Goal: Communication & Community: Connect with others

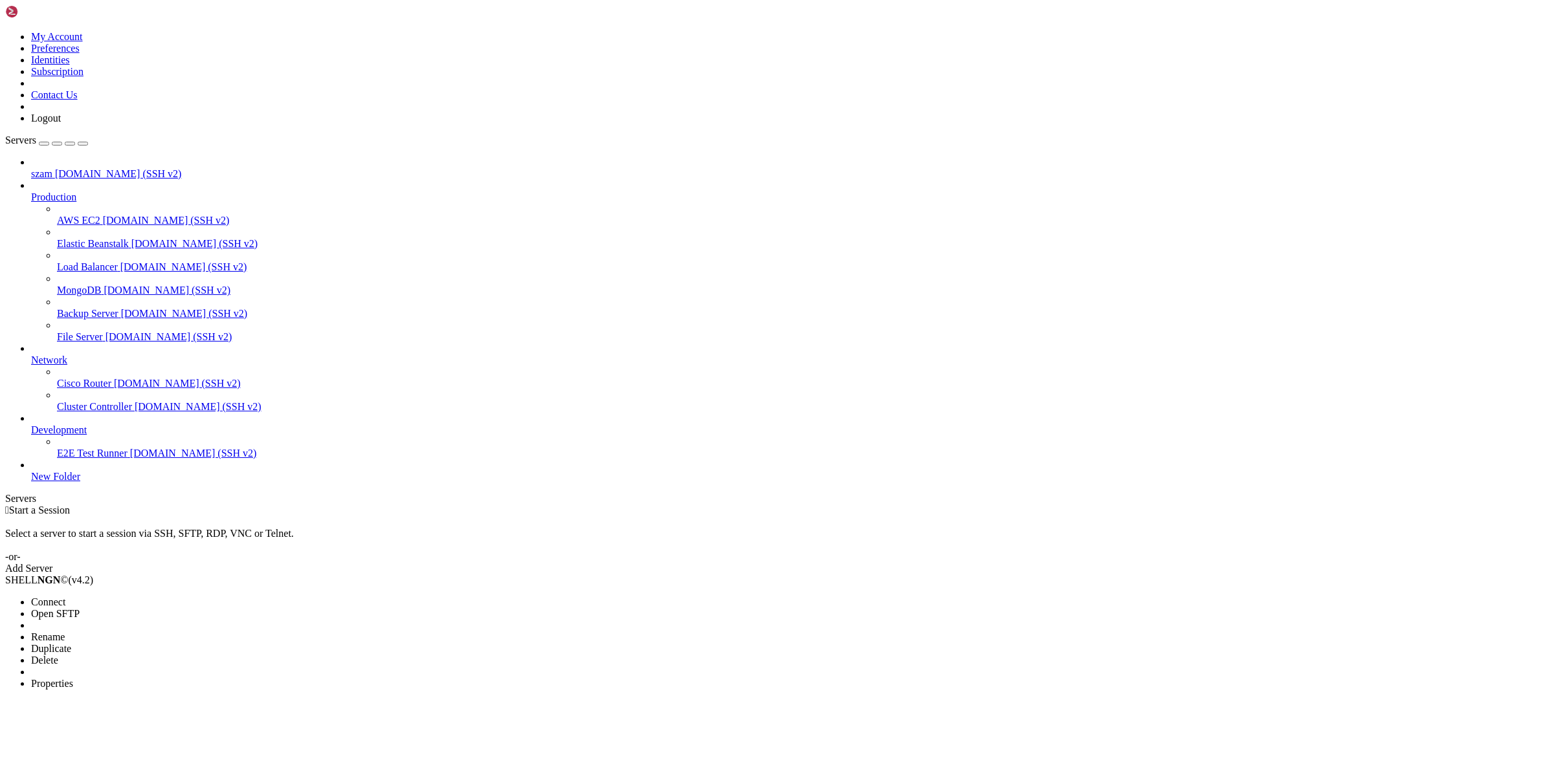
click at [65, 597] on span "Connect" at bounding box center [48, 602] width 34 height 11
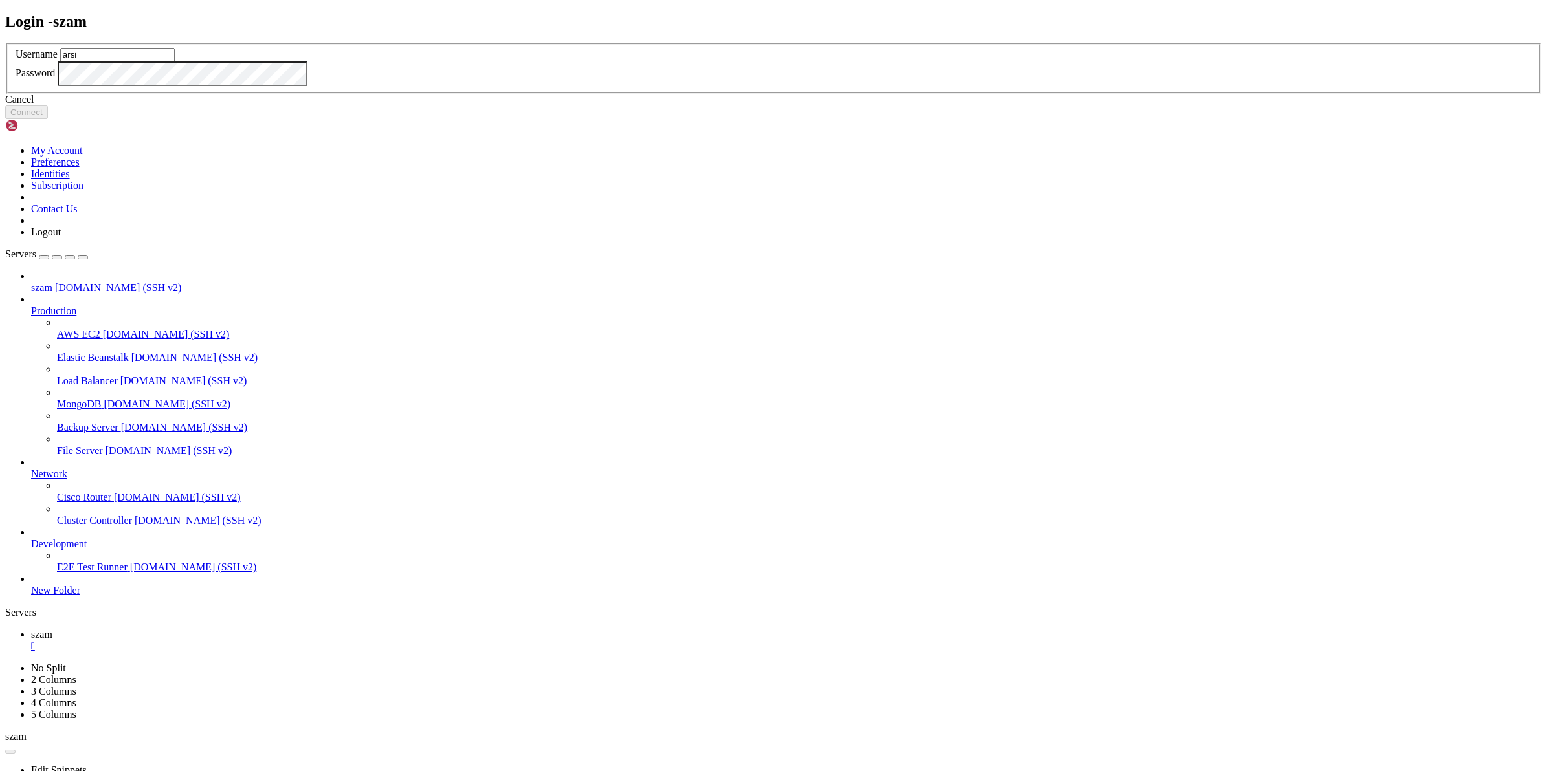
type input "arsi"
click button "Connect" at bounding box center [26, 112] width 43 height 14
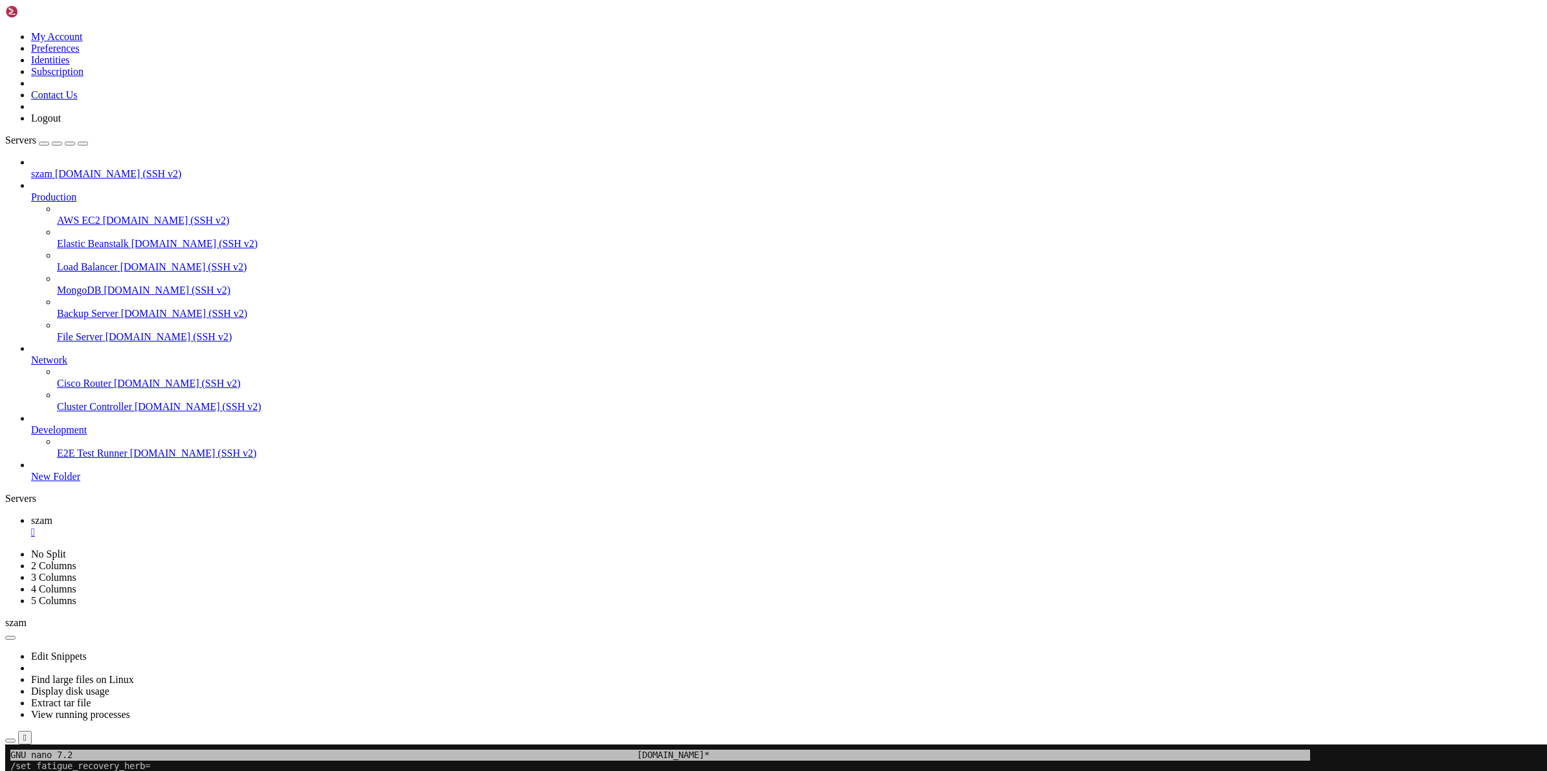
drag, startPoint x: 253, startPoint y: 1239, endPoint x: 287, endPoint y: 1235, distance: 33.9
copy x-row "%%{PL}"
drag, startPoint x: 288, startPoint y: 1236, endPoint x: 321, endPoint y: 1237, distance: 33.0
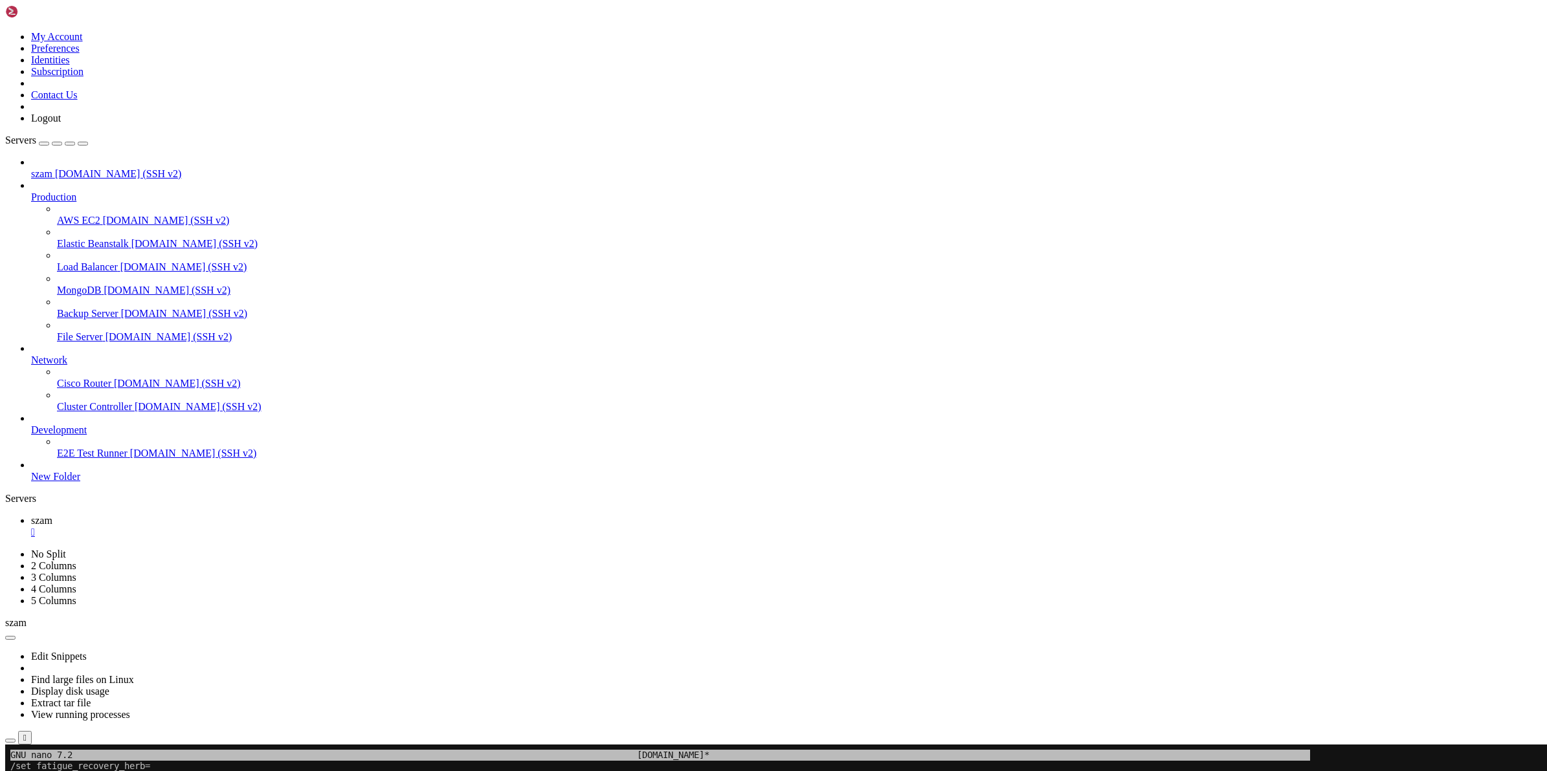
copy x-row "%%{P0}"
copy x-row "temp_fatigue_status_description="
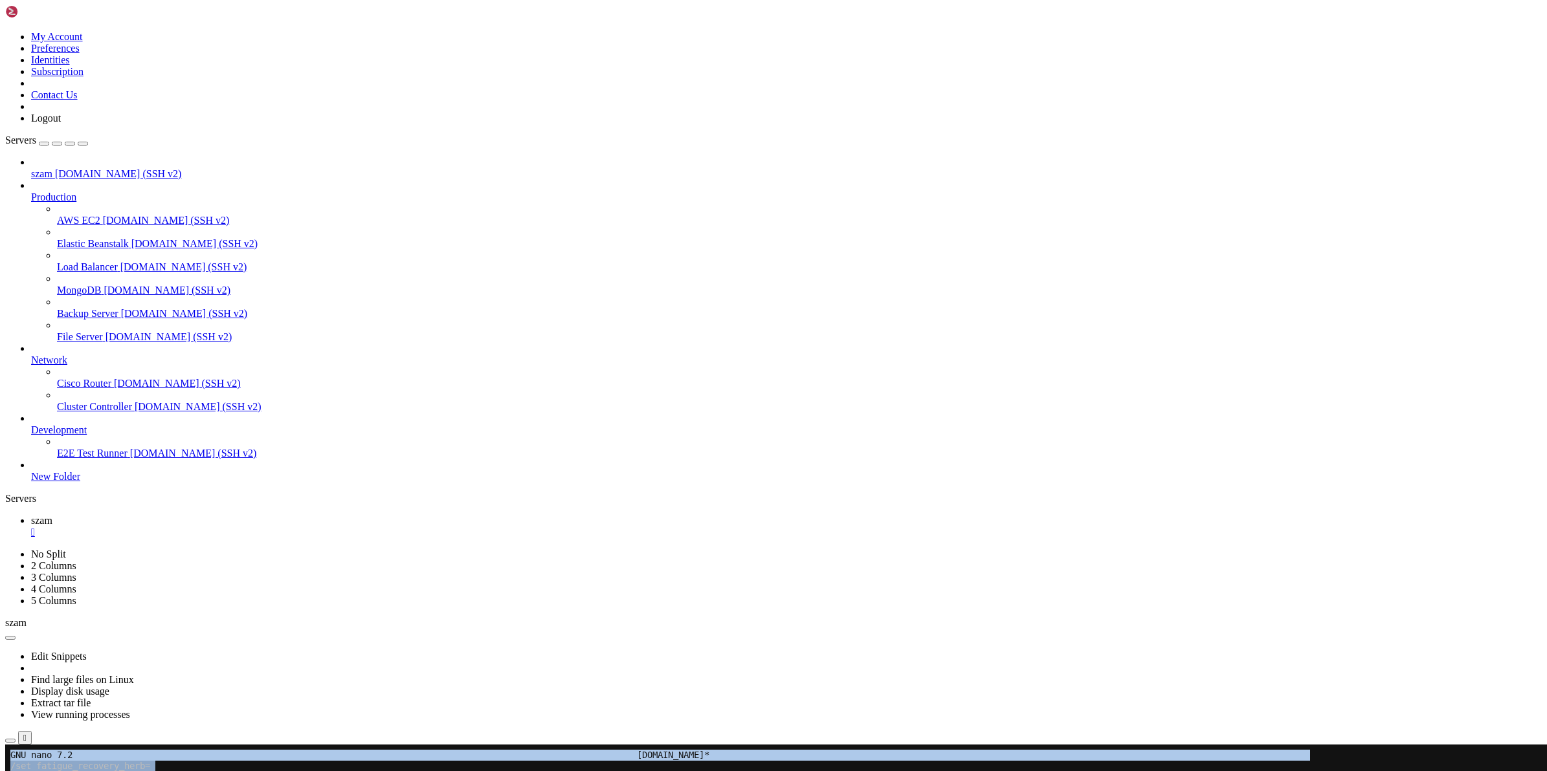
drag, startPoint x: 8, startPoint y: 1223, endPoint x: 397, endPoint y: 1221, distance: 388.9
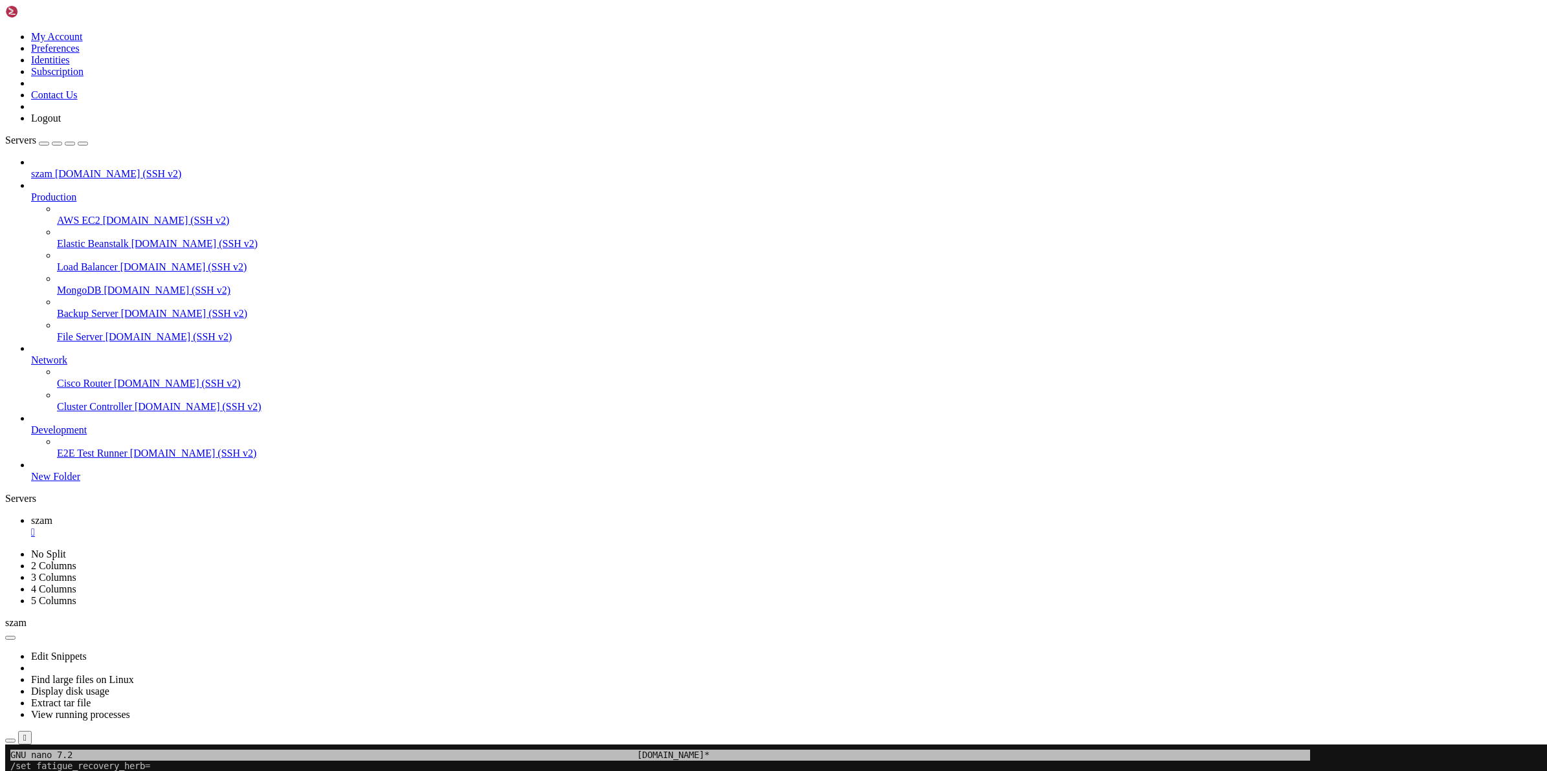
drag, startPoint x: 479, startPoint y: 1237, endPoint x: 10, endPoint y: 1230, distance: 469.8
copy div "/let temp_fatigue_status_description=$[strcat(%%{PL}, %%{P0})] %%;\ /echo_vital…"
drag, startPoint x: 460, startPoint y: 1314, endPoint x: 11, endPoint y: 1308, distance: 449.1
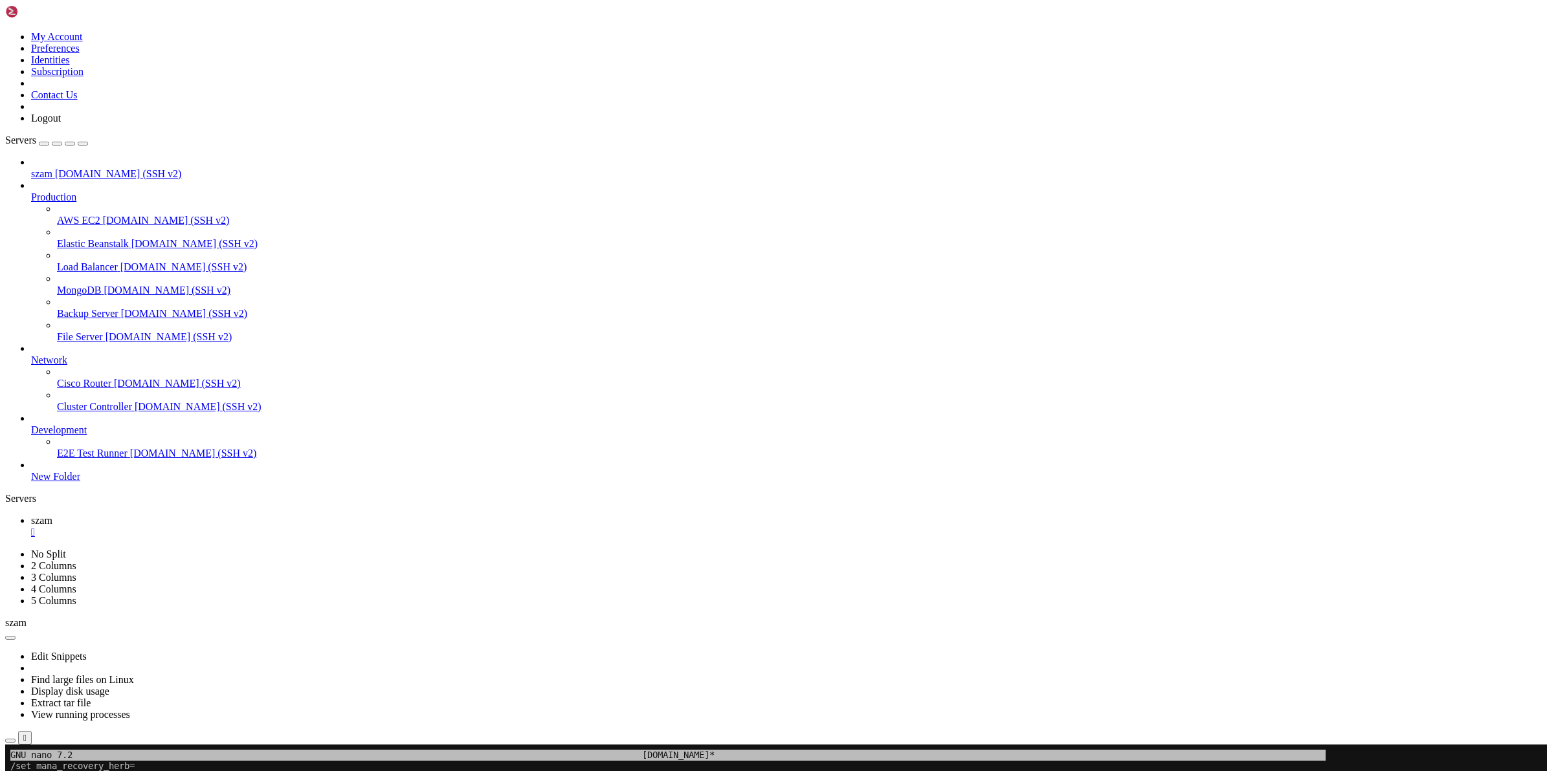
copy div "/let temp_mana_status_description=$[strcat(%%{PL}, %%{P0})] %%;\ /echo_vitals_f…"
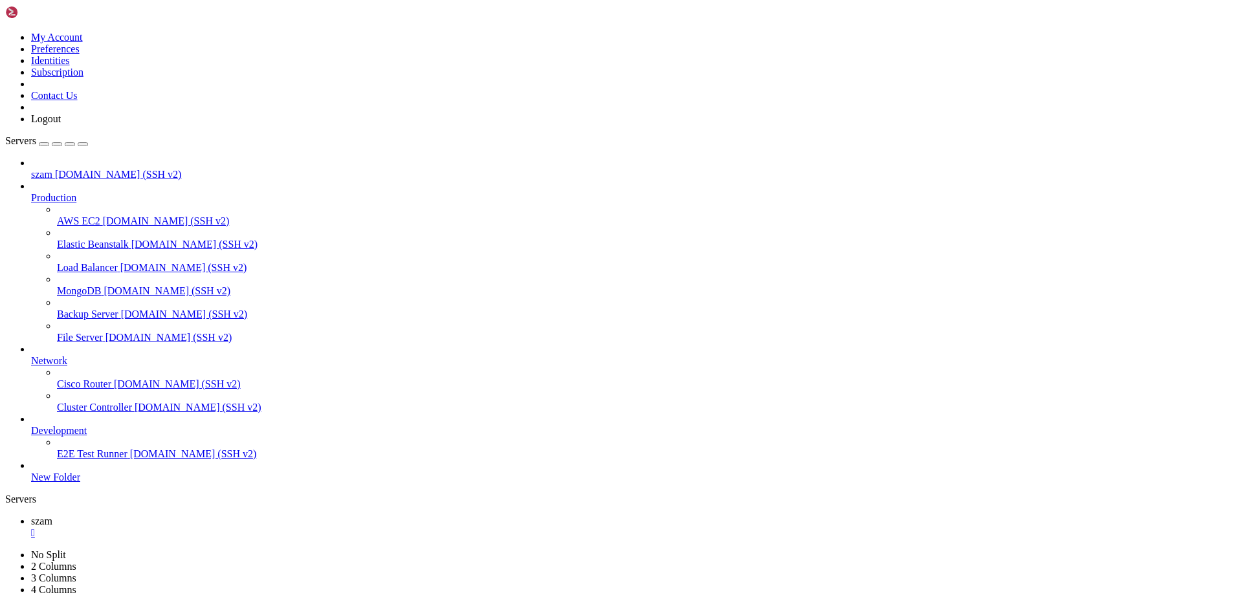
scroll to position [12, 3]
